Goal: Information Seeking & Learning: Find specific fact

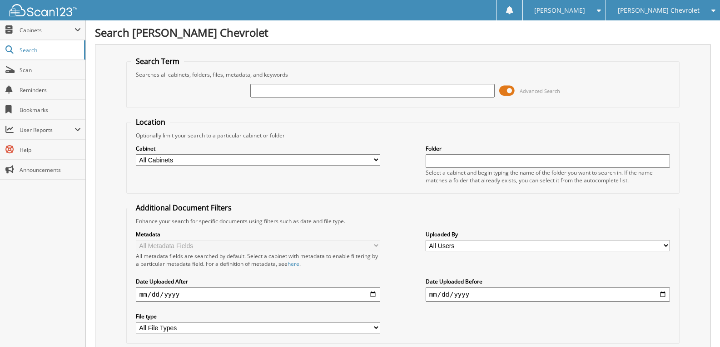
click at [280, 94] on input "text" at bounding box center [372, 91] width 244 height 14
type input "38907"
click at [403, 152] on div "Cabinet All Cabinets PARTS SERVICE RO Needs Filing Folder" at bounding box center [402, 163] width 543 height 49
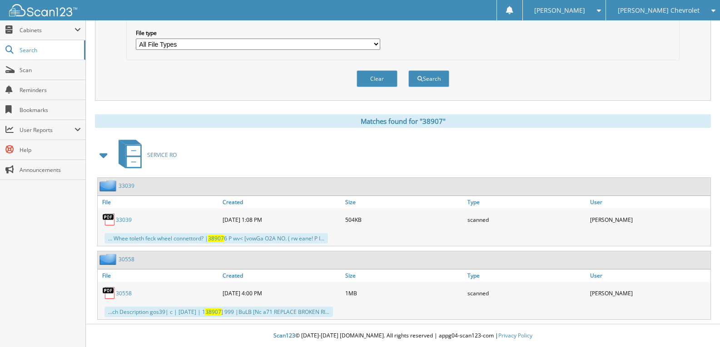
scroll to position [284, 0]
click at [122, 184] on link "33039" at bounding box center [127, 186] width 16 height 8
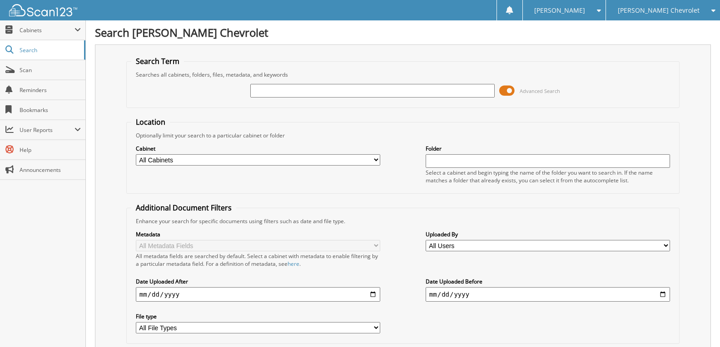
click at [293, 86] on input "text" at bounding box center [372, 91] width 244 height 14
type input "38097"
